Goal: Transaction & Acquisition: Purchase product/service

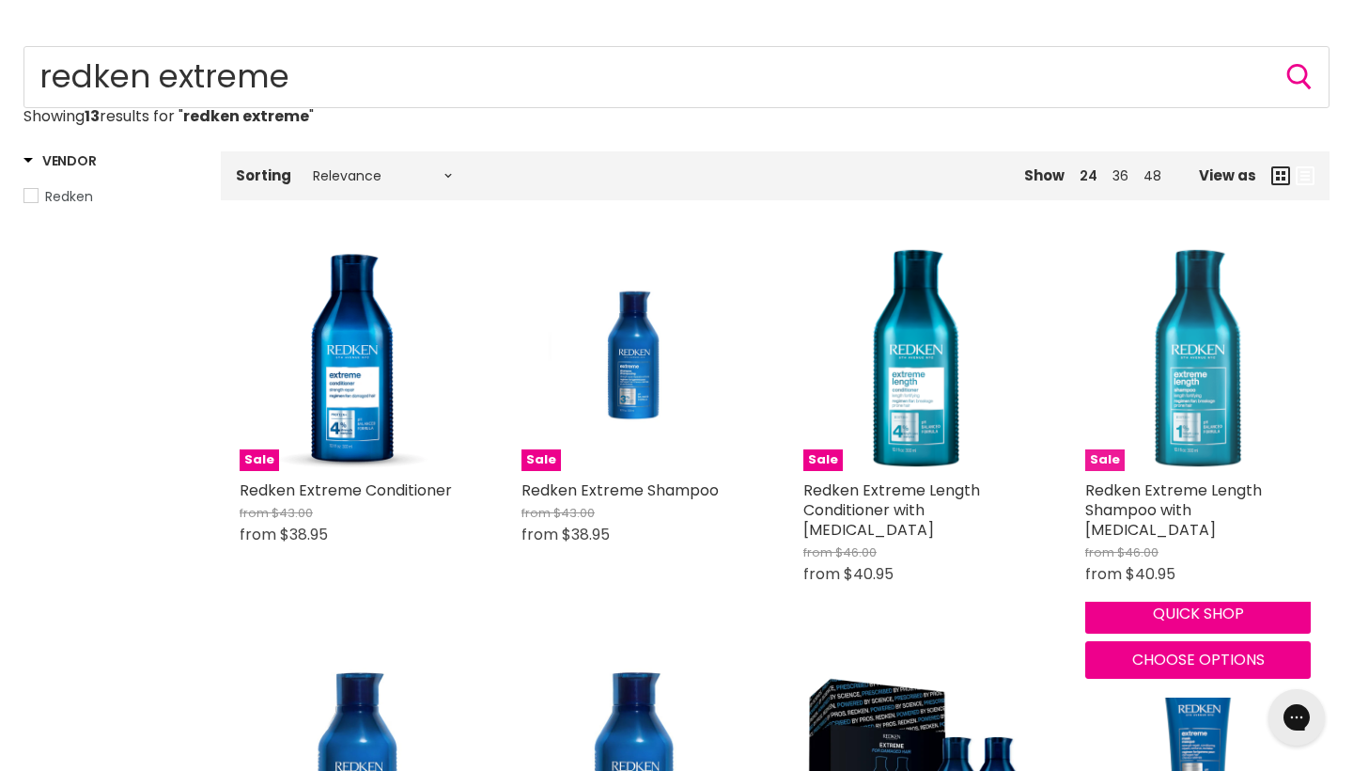
click at [1179, 427] on img "Main content" at bounding box center [1198, 358] width 226 height 226
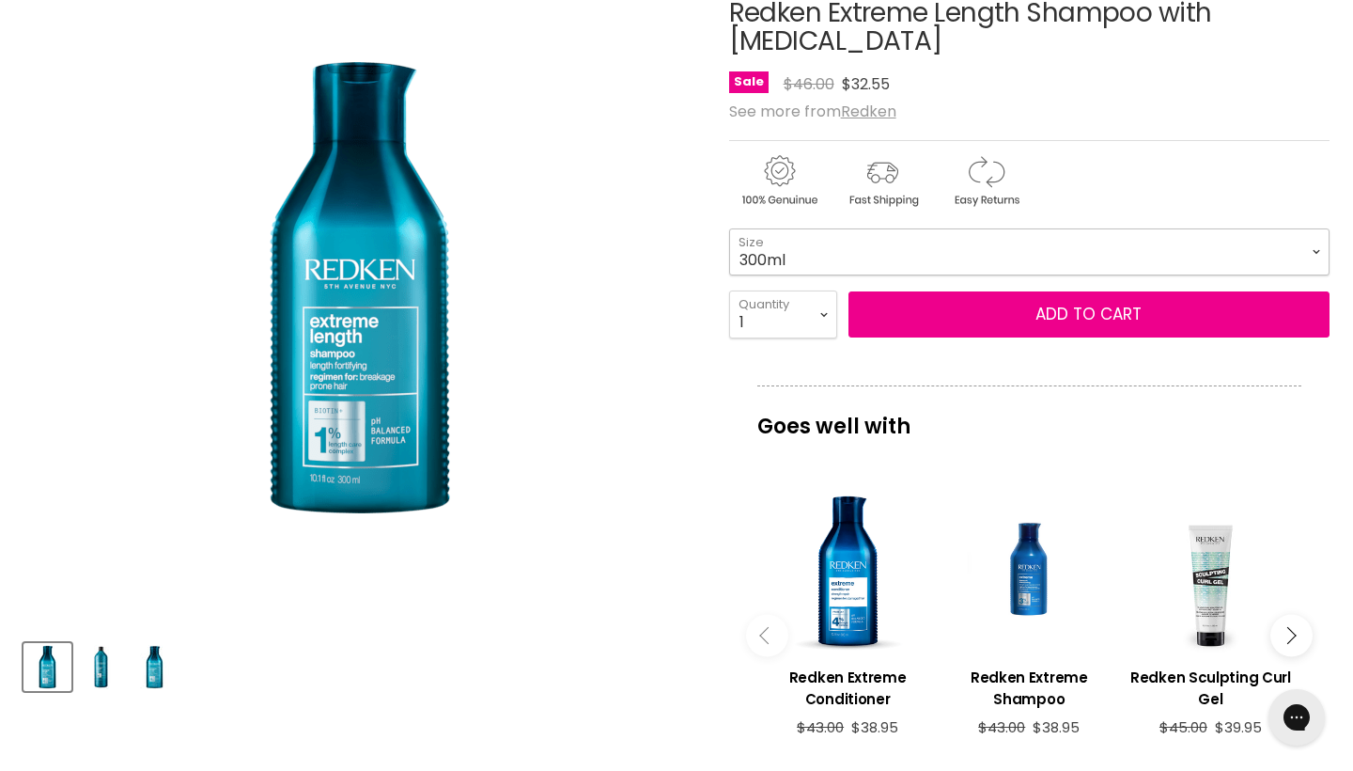
scroll to position [283, 0]
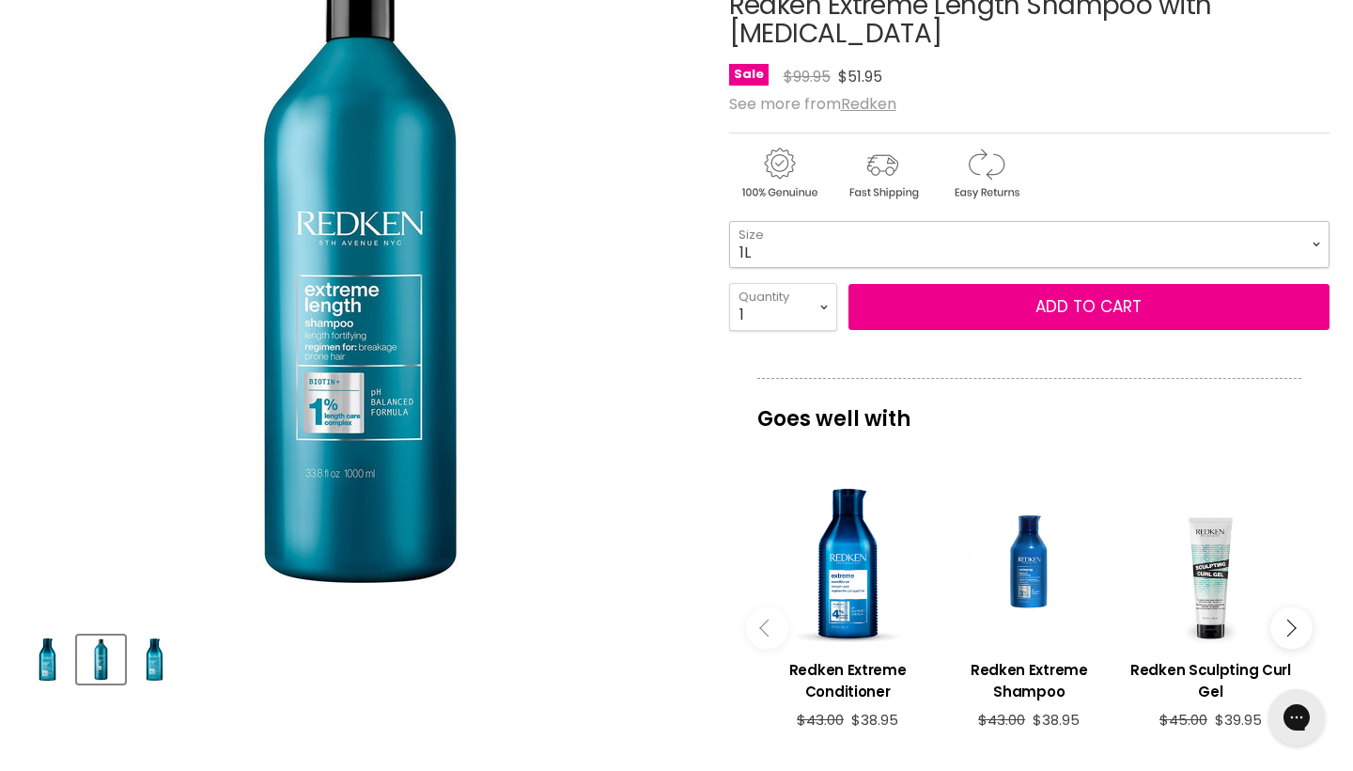
select select "300ml"
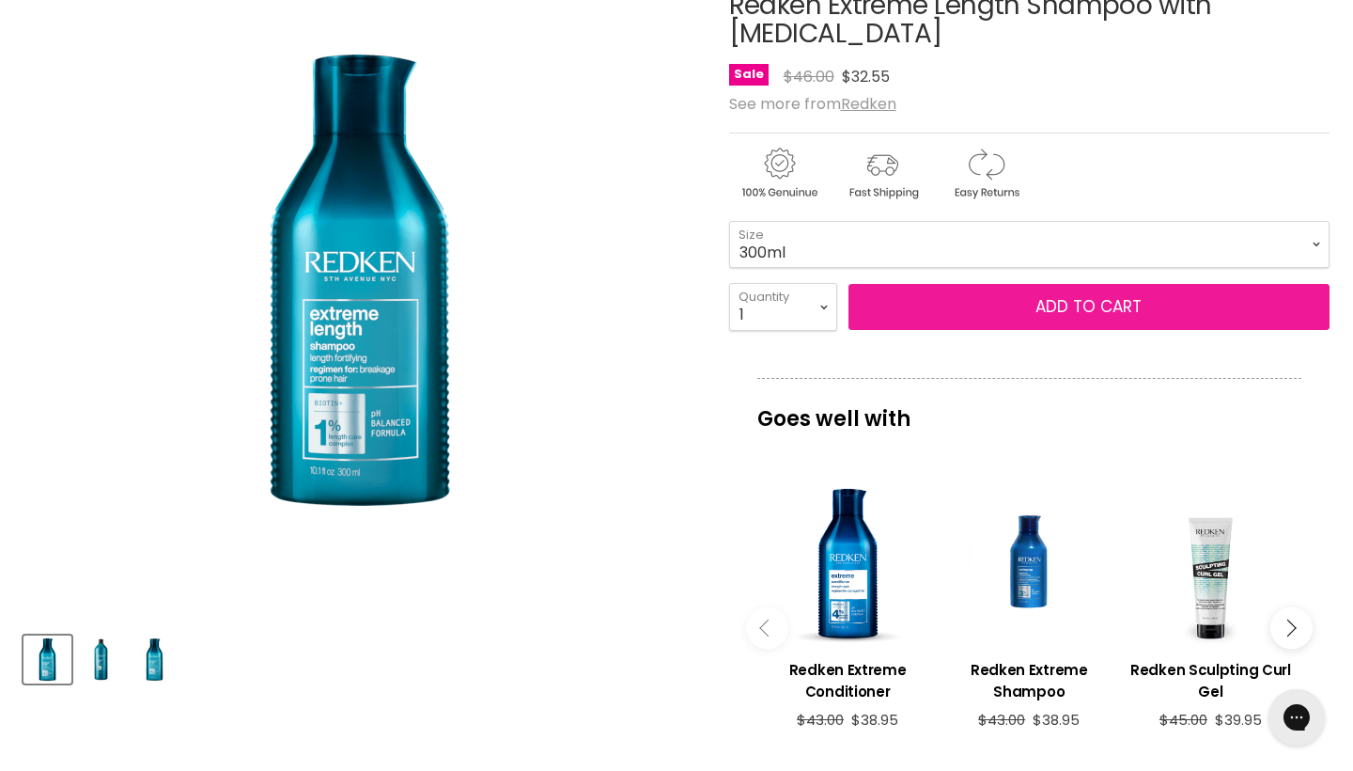
click at [1083, 331] on button "Add to cart" at bounding box center [1089, 307] width 481 height 47
click at [1088, 328] on button "Add to cart" at bounding box center [1089, 307] width 481 height 47
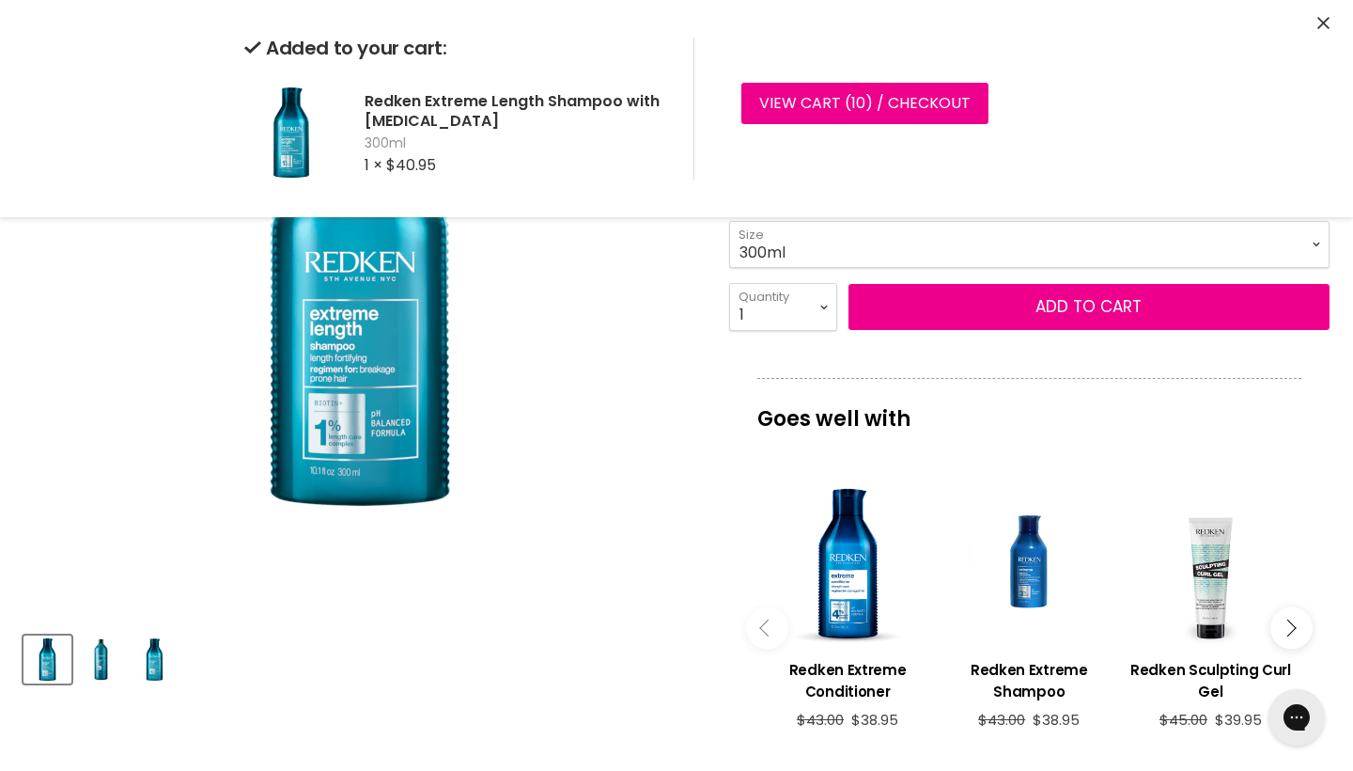
click at [1323, 23] on icon "Close" at bounding box center [1324, 23] width 12 height 12
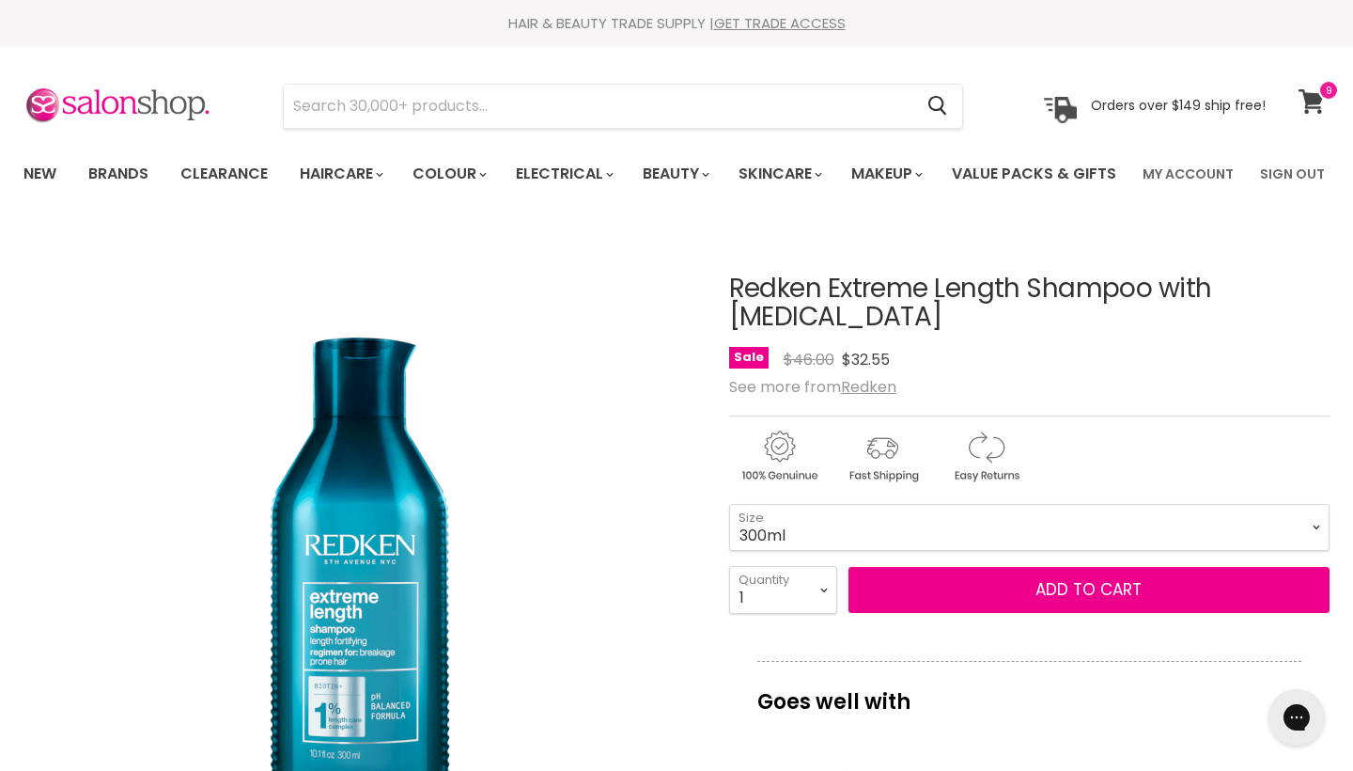
click at [1320, 90] on span at bounding box center [1329, 90] width 21 height 21
